Goal: Find specific page/section: Find specific page/section

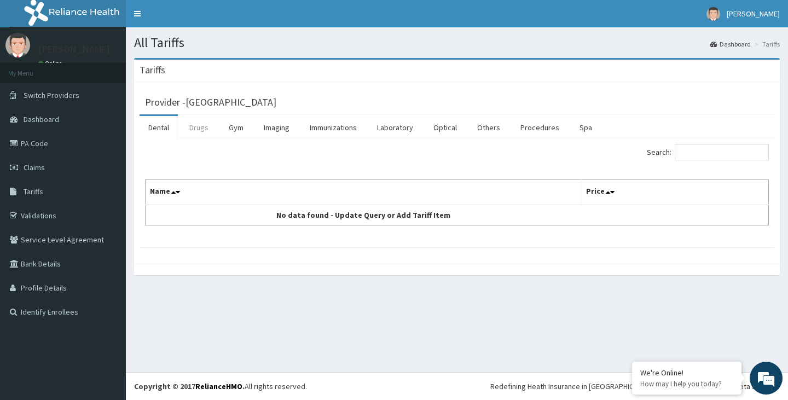
click at [198, 134] on link "Drugs" at bounding box center [199, 127] width 37 height 23
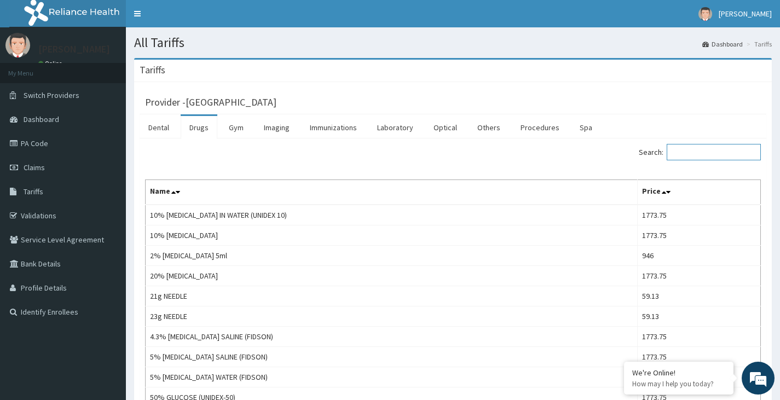
click at [697, 153] on input "Search:" at bounding box center [714, 152] width 94 height 16
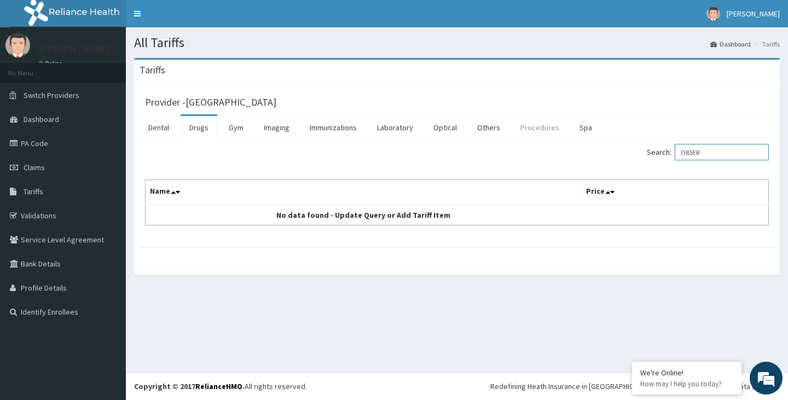
type input "OBSER"
click at [538, 125] on link "Procedures" at bounding box center [540, 127] width 56 height 23
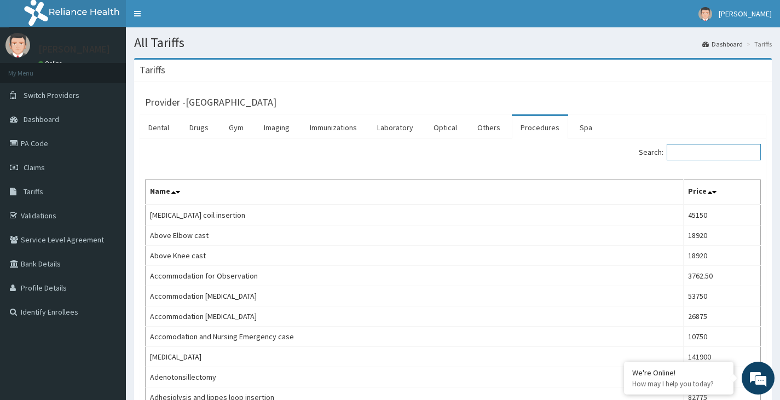
click at [715, 157] on input "Search:" at bounding box center [714, 152] width 94 height 16
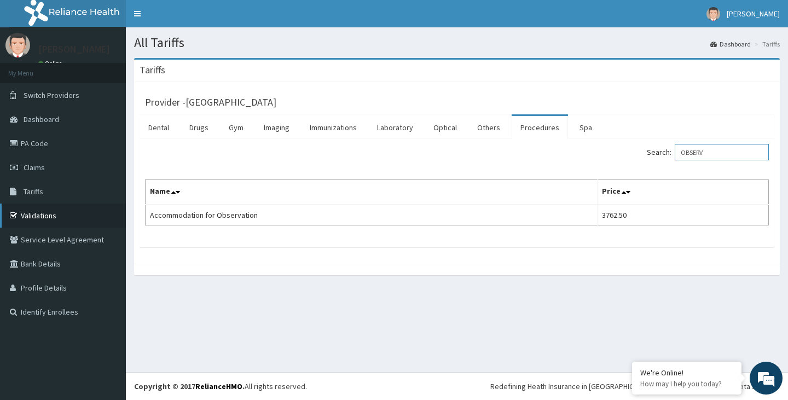
type input "OBSERV"
click at [42, 216] on link "Validations" at bounding box center [63, 216] width 126 height 24
